Goal: Understand process/instructions: Learn how to perform a task or action

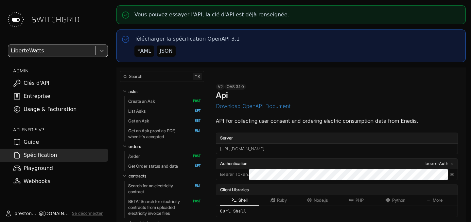
select select "**********"
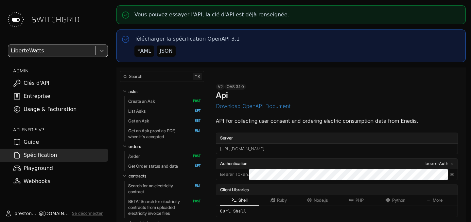
select select "**********"
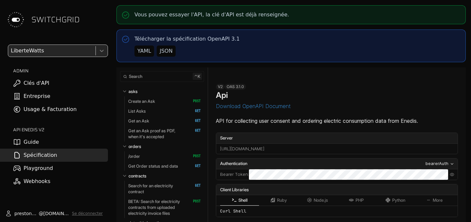
select select "**********"
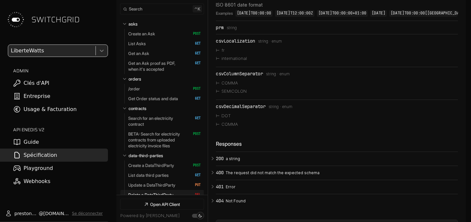
scroll to position [43, 0]
